Goal: Transaction & Acquisition: Book appointment/travel/reservation

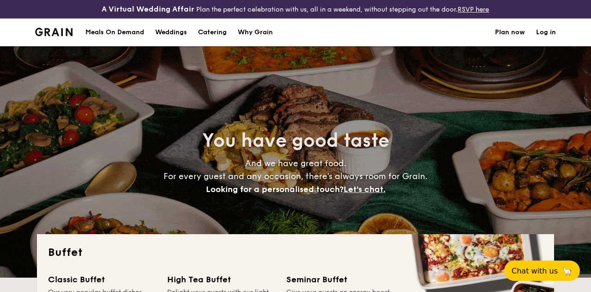
select select
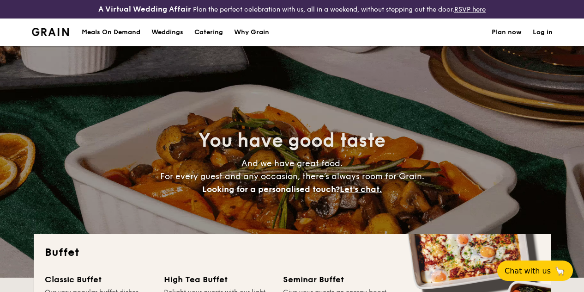
click at [398, 255] on h2 "Buffet" at bounding box center [292, 252] width 495 height 15
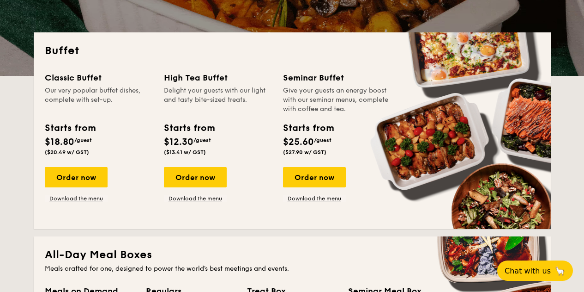
scroll to position [207, 0]
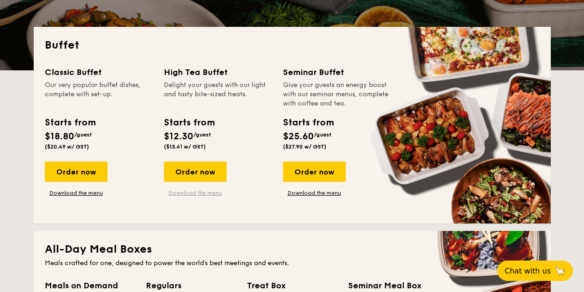
click at [204, 196] on link "Download the menu" at bounding box center [195, 192] width 63 height 7
click at [217, 181] on div "Order now" at bounding box center [195, 171] width 63 height 20
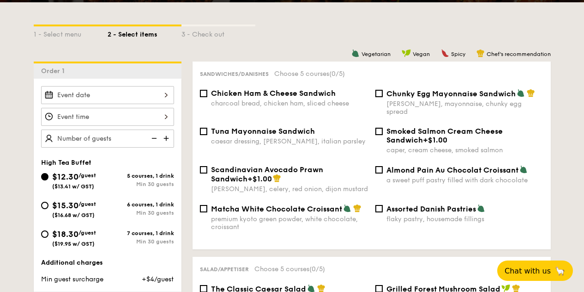
scroll to position [172, 0]
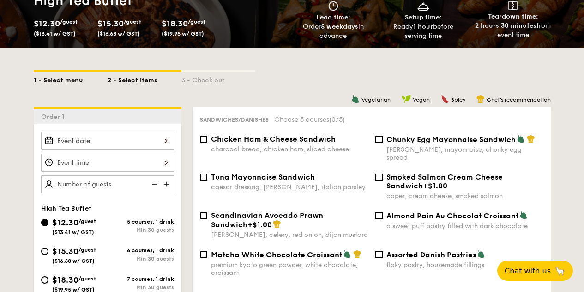
click at [65, 85] on div "1 - Select menu" at bounding box center [71, 78] width 74 height 13
select select
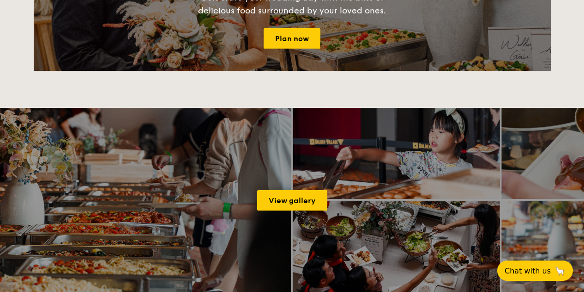
scroll to position [1163, 0]
click at [308, 204] on link "View gallery" at bounding box center [292, 200] width 70 height 20
